Goal: Transaction & Acquisition: Purchase product/service

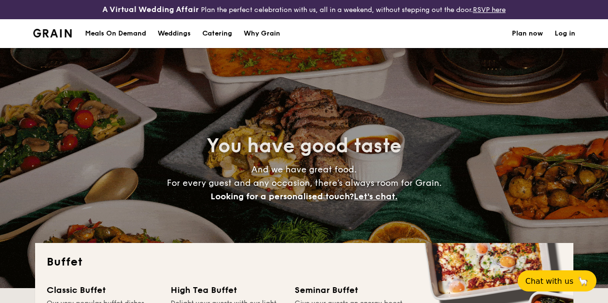
select select
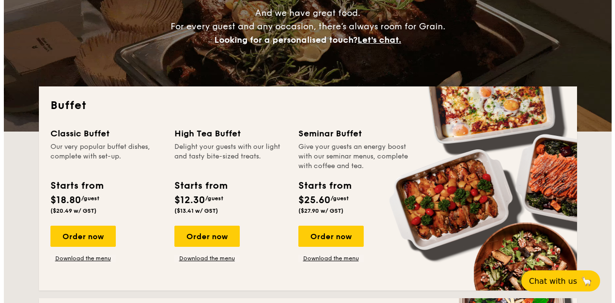
scroll to position [149, 0]
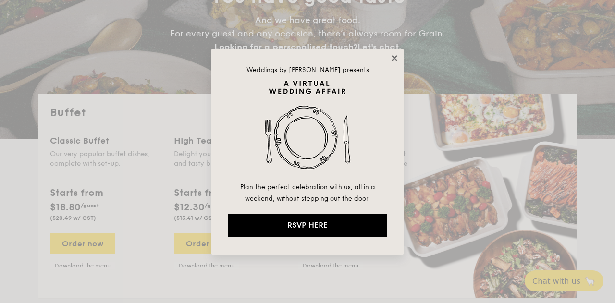
click at [393, 54] on icon at bounding box center [394, 58] width 9 height 9
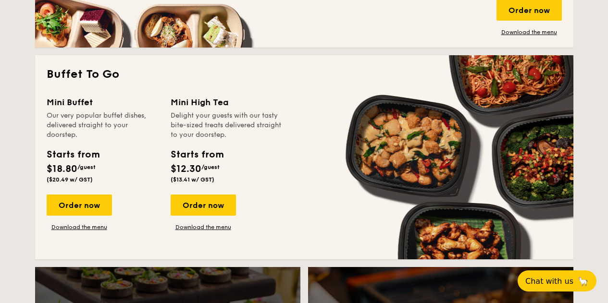
scroll to position [613, 0]
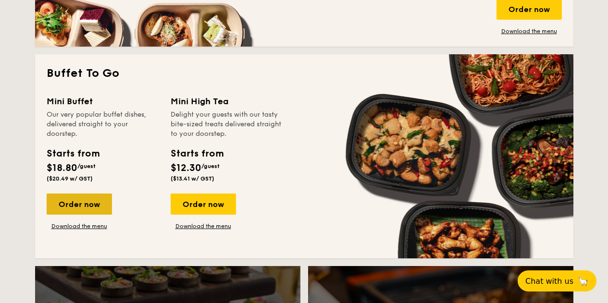
click at [99, 210] on div "Order now" at bounding box center [79, 204] width 65 height 21
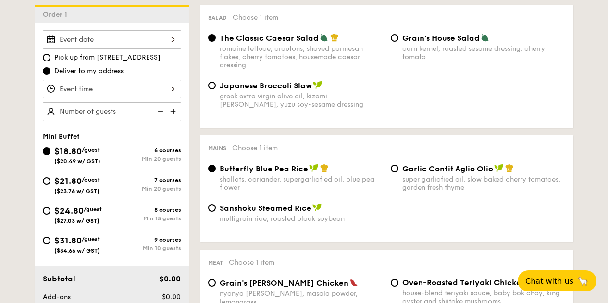
scroll to position [288, 0]
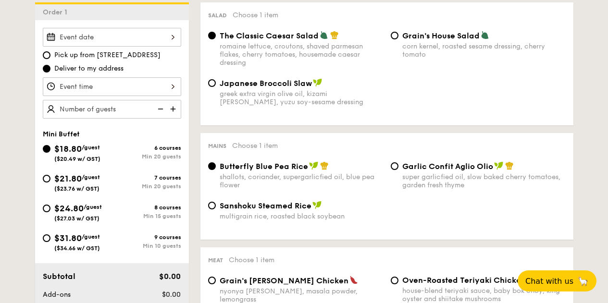
click at [171, 47] on input "Smoked Mesquite Whole Chicken brined in our in-house blend of herbs and spices,…" at bounding box center [112, 37] width 138 height 19
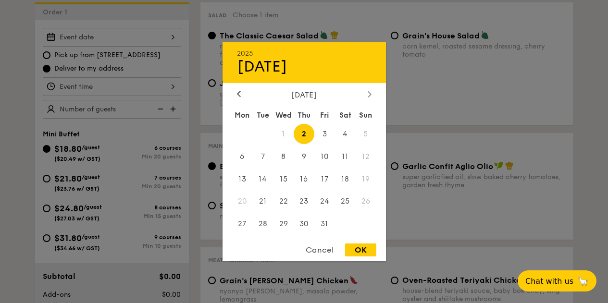
click at [370, 93] on icon at bounding box center [369, 94] width 3 height 6
click at [345, 159] on span "8" at bounding box center [345, 156] width 21 height 21
click at [368, 251] on div "OK" at bounding box center [360, 250] width 31 height 13
type input "[DATE]"
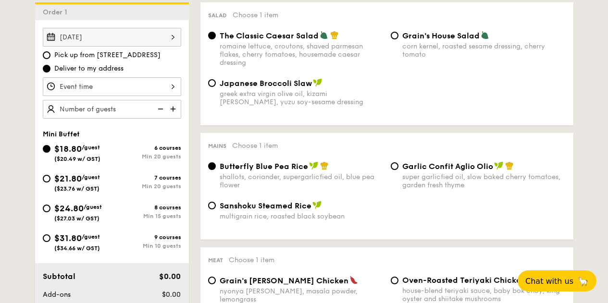
click at [176, 95] on input "Smoked Mesquite Whole Chicken brined in our in-house blend of herbs and spices,…" at bounding box center [112, 86] width 138 height 19
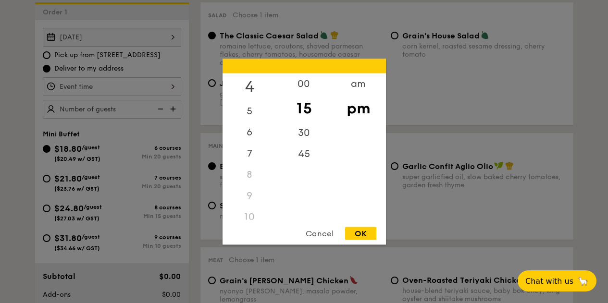
scroll to position [92, 0]
click at [255, 127] on div "6" at bounding box center [250, 128] width 54 height 28
click at [305, 156] on div "45" at bounding box center [304, 157] width 54 height 28
click at [365, 231] on div "OK" at bounding box center [360, 233] width 31 height 13
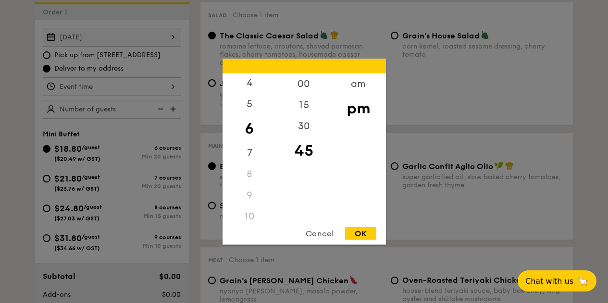
type input "6:45PM"
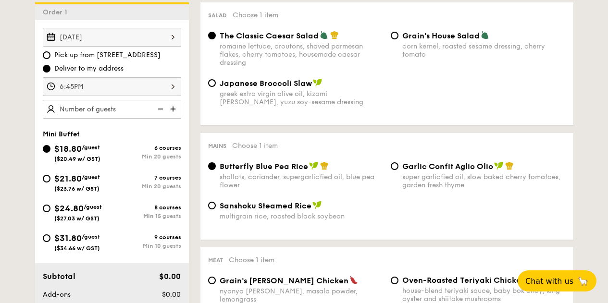
click at [172, 117] on img at bounding box center [174, 109] width 14 height 18
click at [124, 114] on input "20" at bounding box center [112, 109] width 138 height 19
type input "25 guests"
drag, startPoint x: 38, startPoint y: 116, endPoint x: 31, endPoint y: 116, distance: 6.7
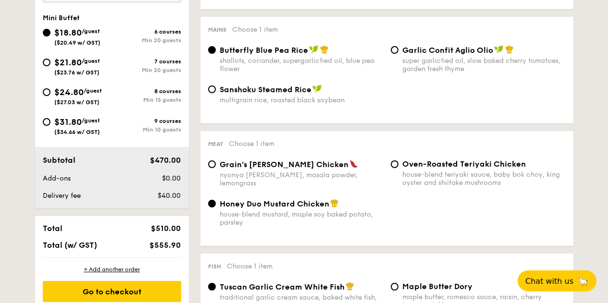
scroll to position [404, 0]
click at [68, 68] on span "$21.80" at bounding box center [67, 63] width 27 height 11
click at [50, 67] on input "$21.80 /guest ($23.76 w/ GST) 7 courses Min 20 guests" at bounding box center [47, 63] width 8 height 8
radio input "true"
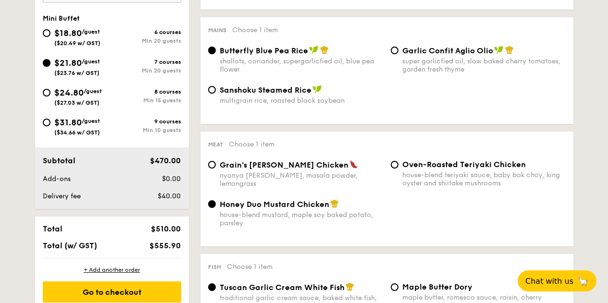
radio input "true"
radio input "false"
radio input "true"
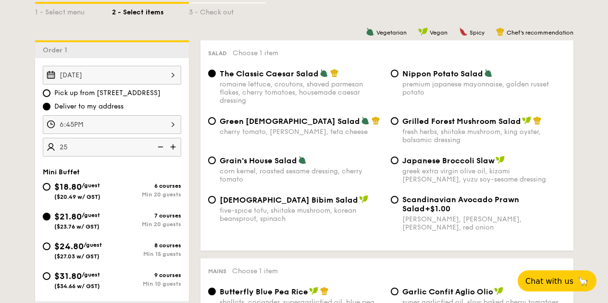
scroll to position [249, 0]
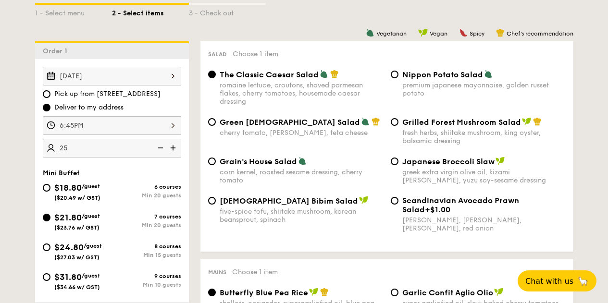
click at [364, 224] on div "five-spice tofu, shiitake mushroom, korean beansprout, spinach" at bounding box center [301, 216] width 163 height 16
click at [216, 205] on input "Korean Bibim Salad five-spice tofu, shiitake mushroom, korean beansprout, spina…" at bounding box center [212, 201] width 8 height 8
radio input "true"
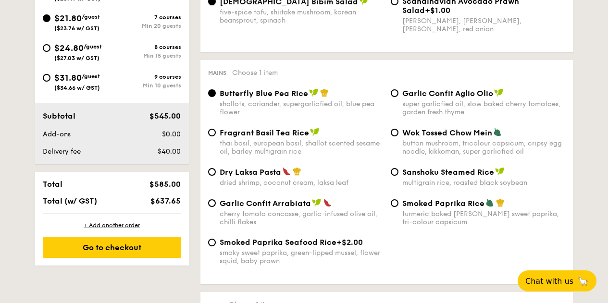
scroll to position [449, 0]
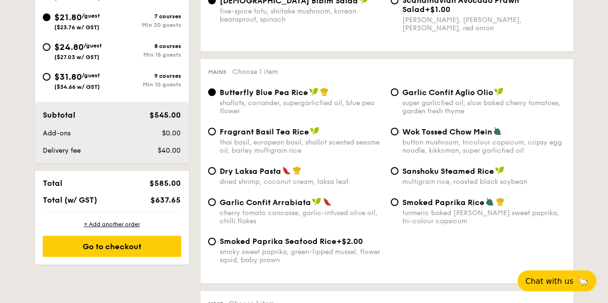
click at [216, 179] on div "Dry Laksa Pasta dried shrimp, coconut cream, laksa leaf" at bounding box center [295, 176] width 183 height 20
click at [244, 166] on div "Fragrant Basil Tea Rice thai basil, european basil, shallot scented sesame oil,…" at bounding box center [386, 146] width 365 height 39
click at [239, 176] on span "Dry Laksa Pasta" at bounding box center [251, 171] width 62 height 9
click at [216, 175] on input "Dry Laksa Pasta dried shrimp, coconut cream, laksa leaf" at bounding box center [212, 171] width 8 height 8
radio input "true"
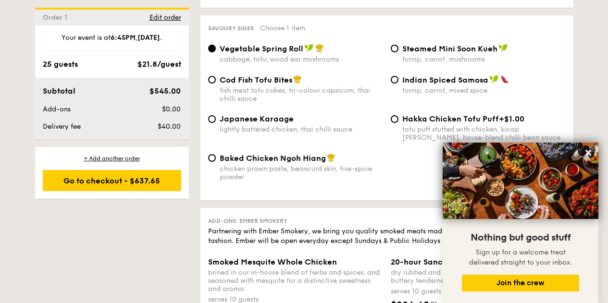
scroll to position [1700, 0]
